Goal: Check status: Check status

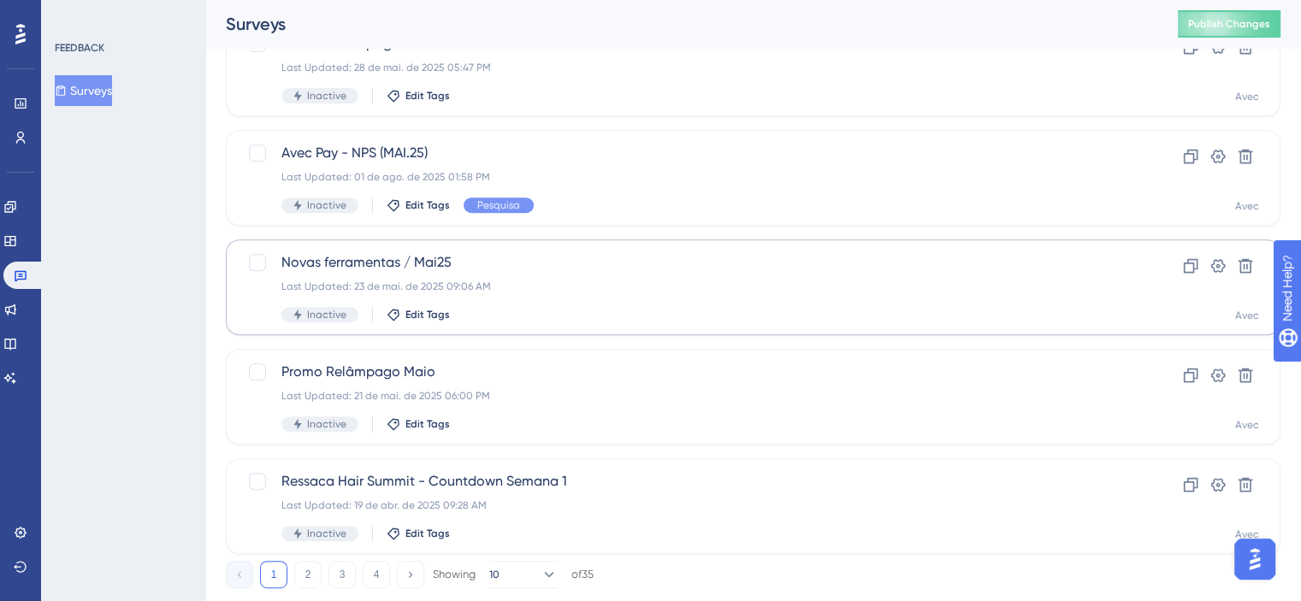
scroll to position [726, 0]
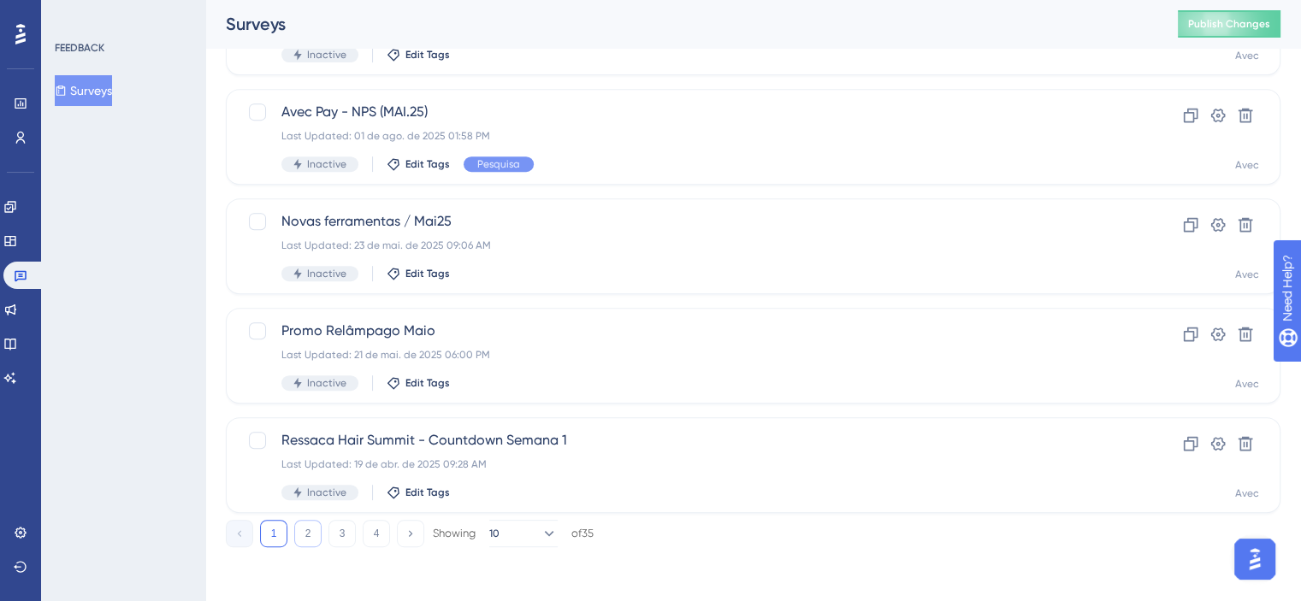
click at [318, 531] on button "2" at bounding box center [307, 533] width 27 height 27
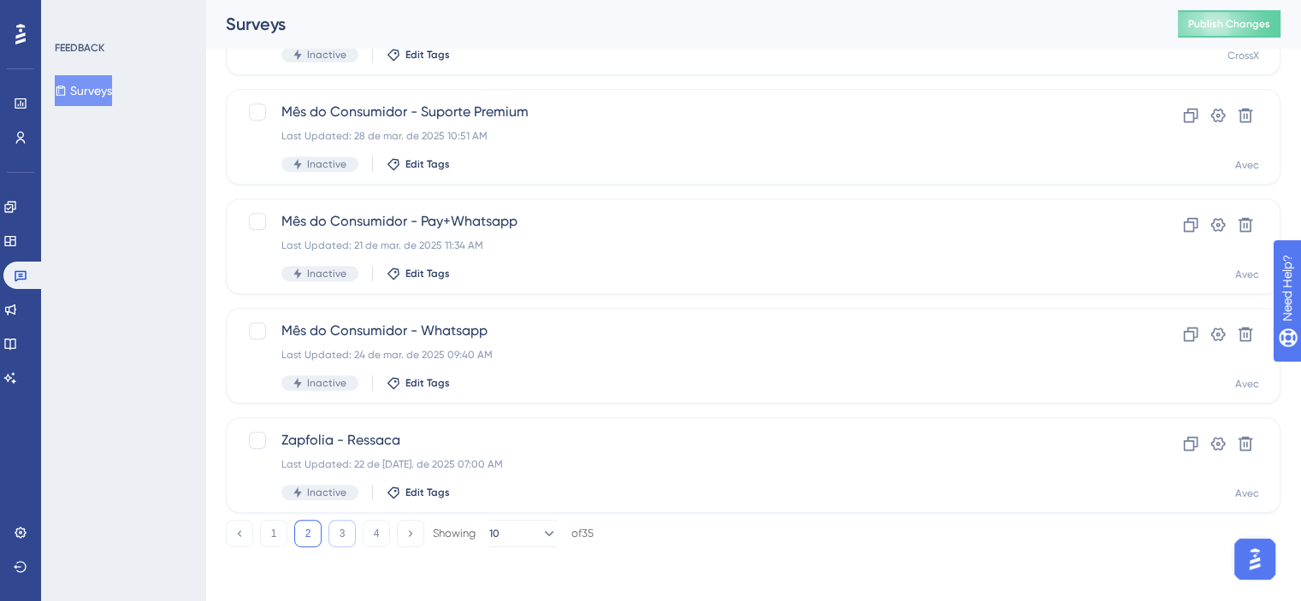
click at [347, 533] on button "3" at bounding box center [342, 533] width 27 height 27
click at [382, 539] on button "4" at bounding box center [376, 533] width 27 height 27
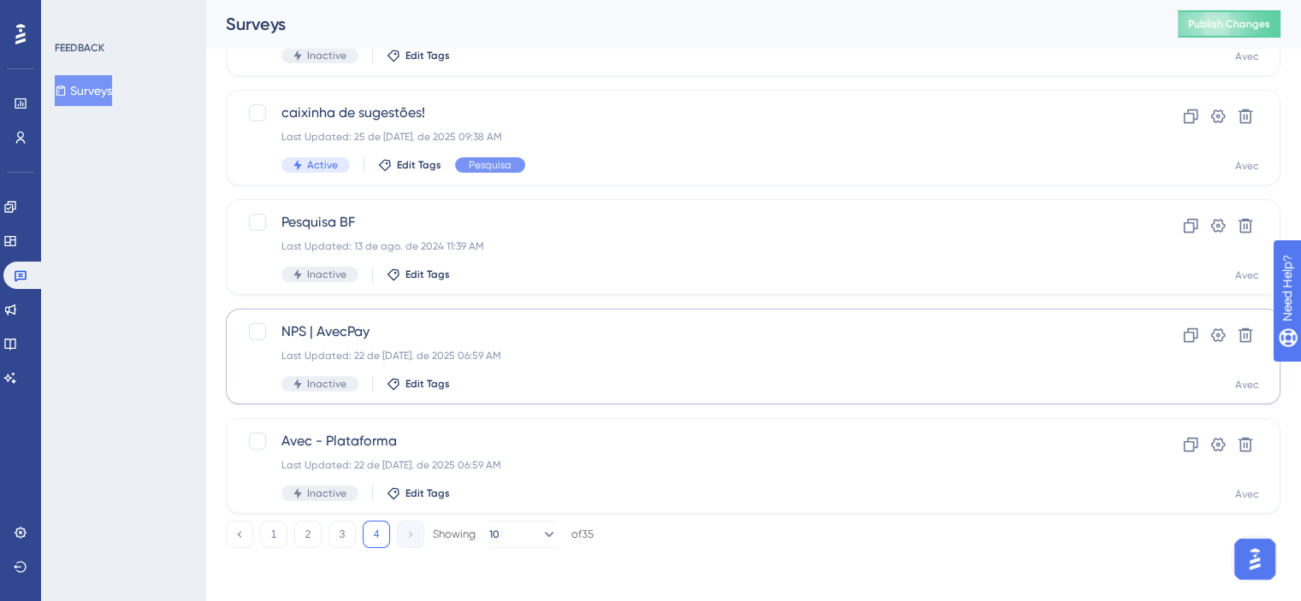
scroll to position [178, 0]
click at [664, 330] on span "NPS | AvecPay" at bounding box center [684, 331] width 807 height 21
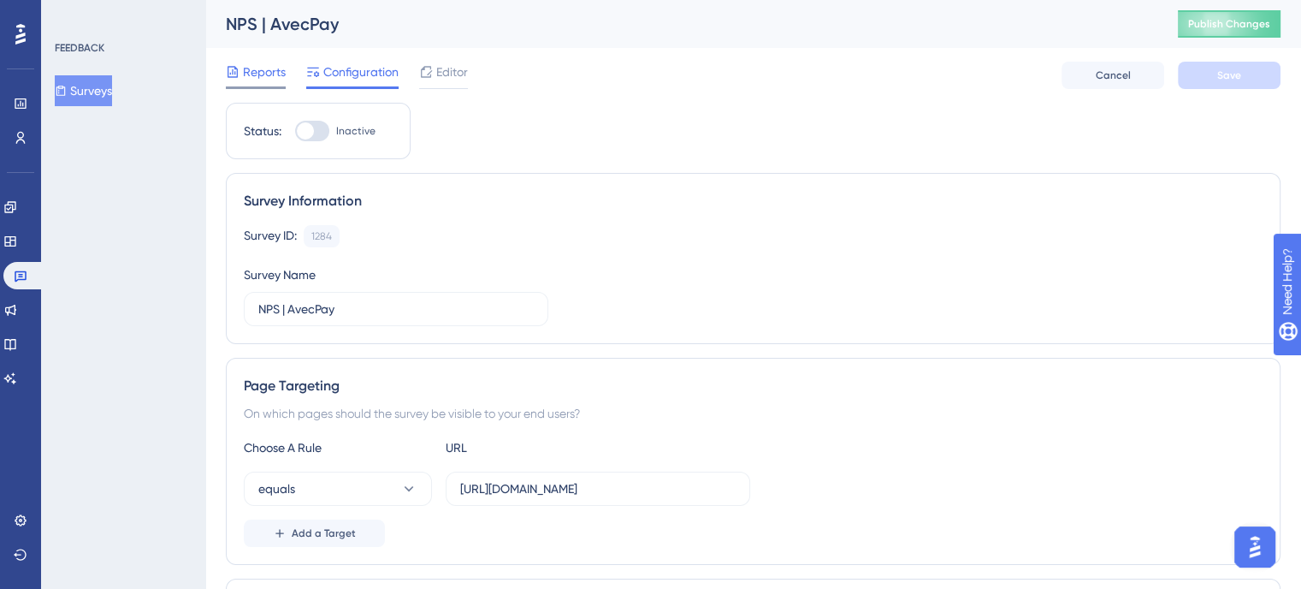
click at [283, 64] on span "Reports" at bounding box center [264, 72] width 43 height 21
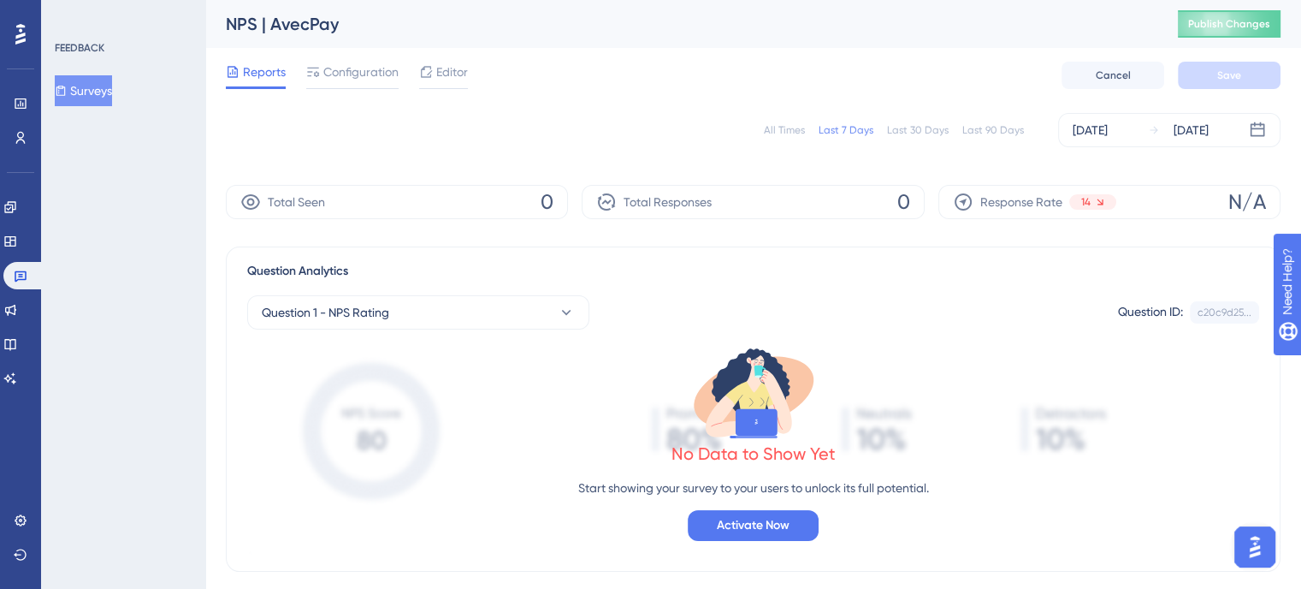
click at [812, 132] on div "All Times Last 7 Days Last 30 Days Last 90 Days" at bounding box center [894, 130] width 260 height 14
click at [798, 126] on div "All Times" at bounding box center [784, 130] width 41 height 14
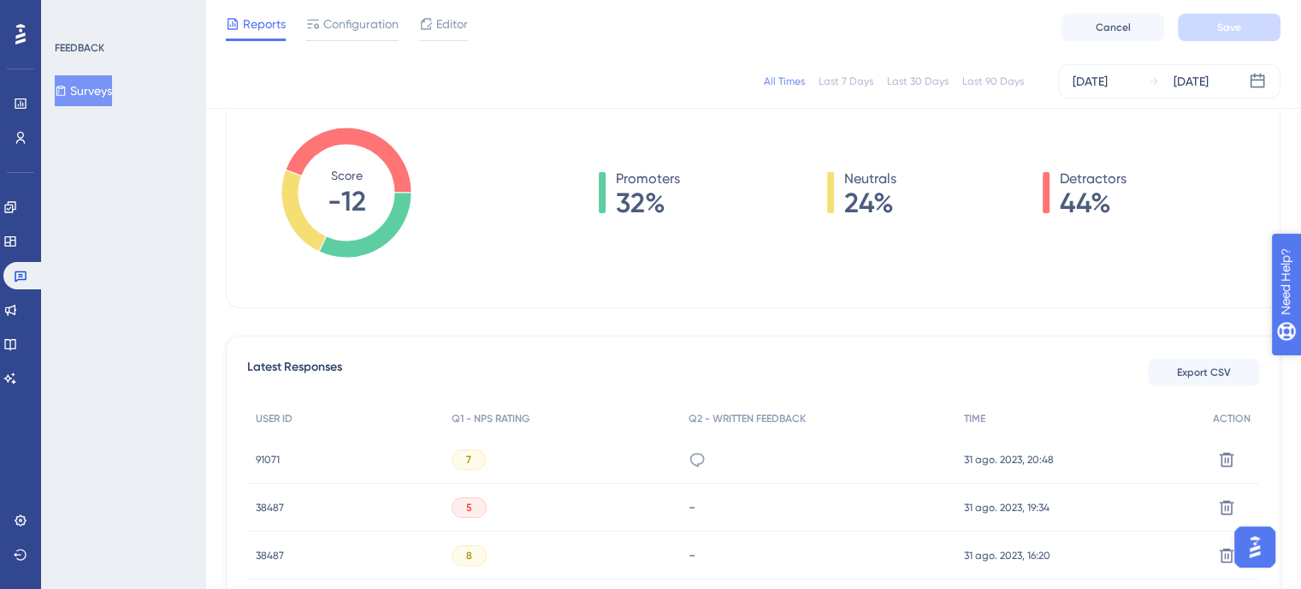
scroll to position [599, 0]
